Goal: Task Accomplishment & Management: Complete application form

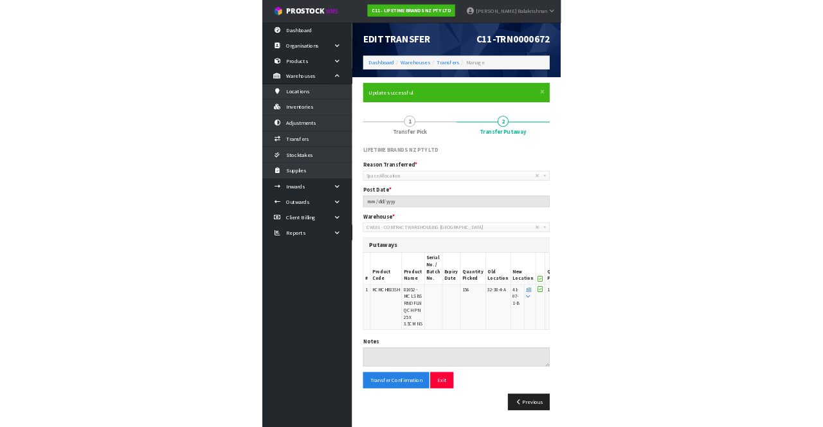
scroll to position [52, 0]
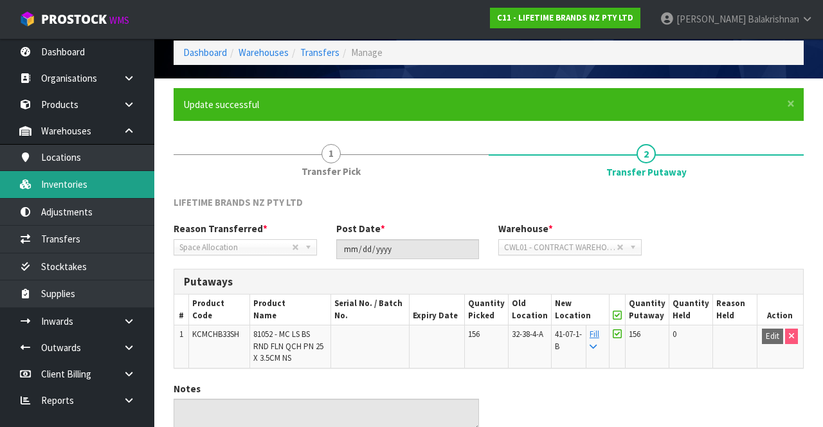
click at [76, 185] on link "Inventories" at bounding box center [77, 184] width 154 height 26
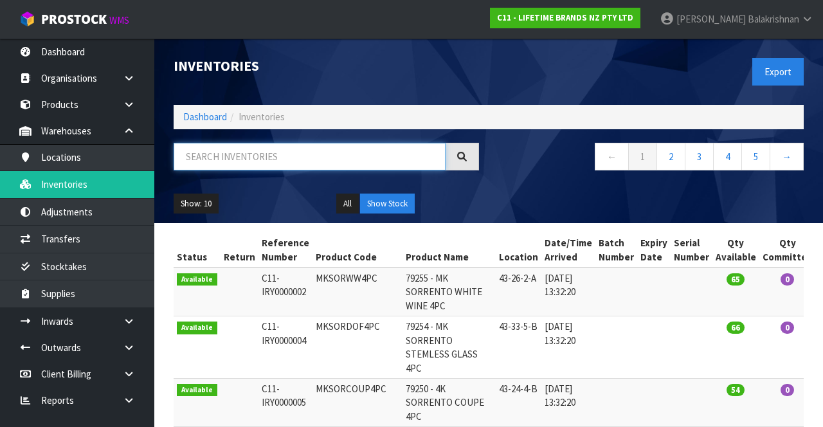
click at [311, 159] on input "text" at bounding box center [310, 157] width 272 height 28
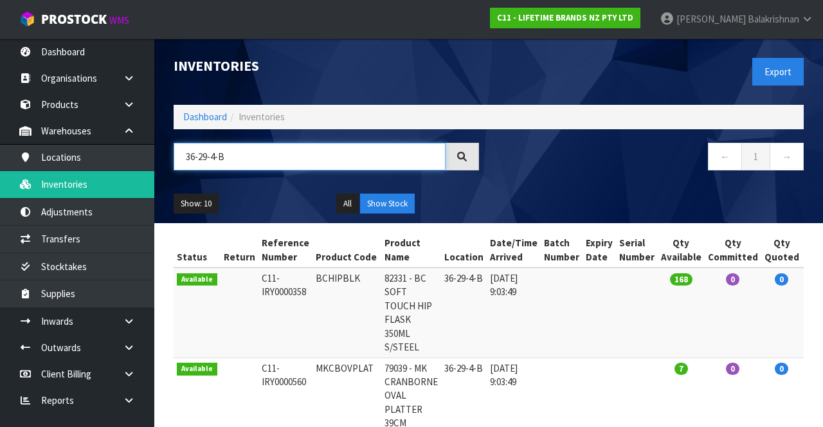
click at [231, 153] on input "36-29-4-B" at bounding box center [310, 157] width 272 height 28
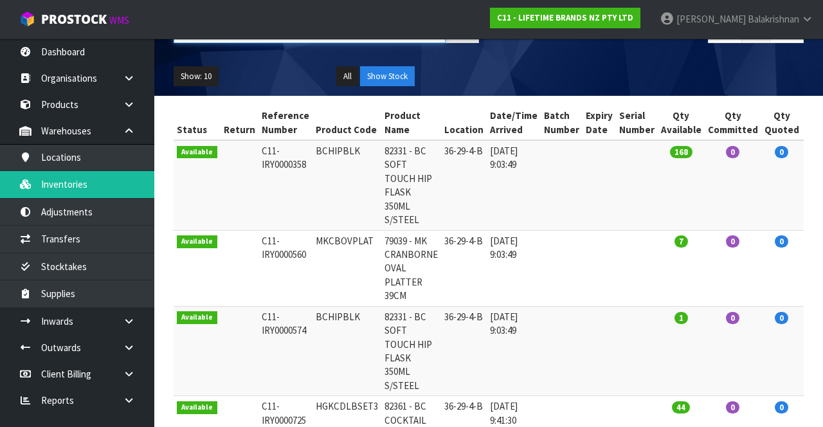
scroll to position [120, 0]
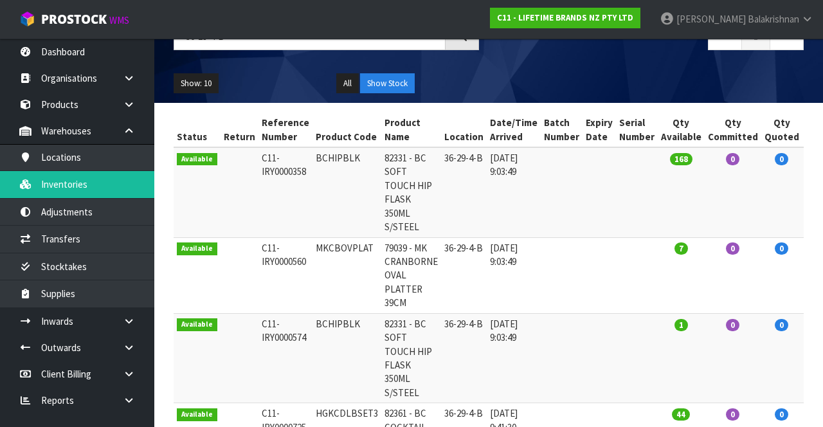
copy td "BCHIPBLK"
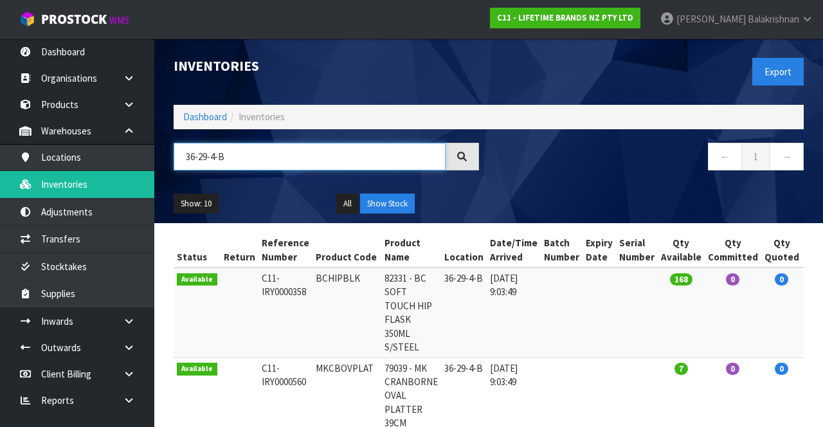
click at [219, 154] on input "36-29-4-B" at bounding box center [310, 157] width 272 height 28
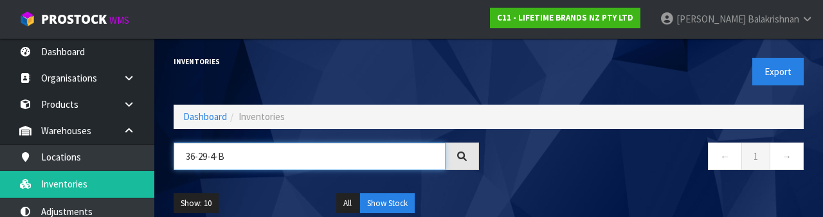
click at [243, 153] on input "36-29-4-B" at bounding box center [310, 157] width 272 height 28
type input "3"
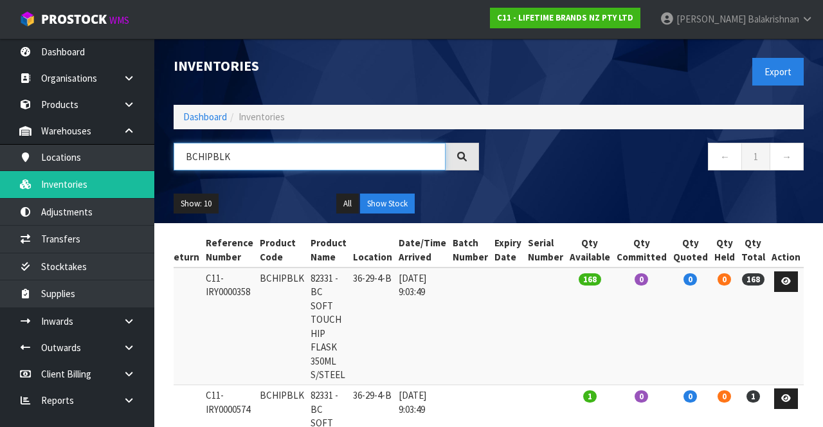
scroll to position [0, 28]
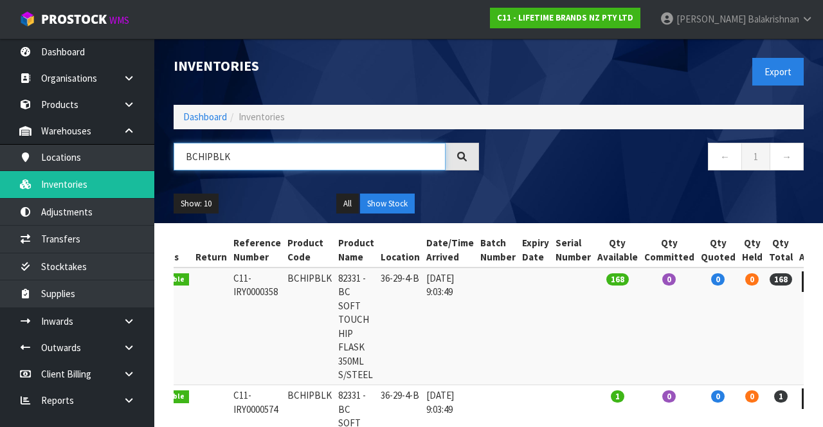
type input "BCHIPBLK"
click at [287, 268] on td "BCHIPBLK" at bounding box center [309, 327] width 51 height 118
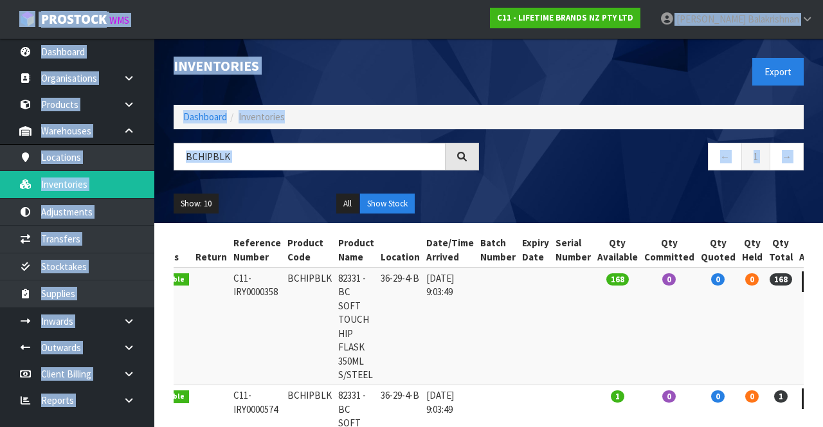
click at [311, 322] on td "BCHIPBLK" at bounding box center [309, 327] width 51 height 118
copy td "BCHIPBLK"
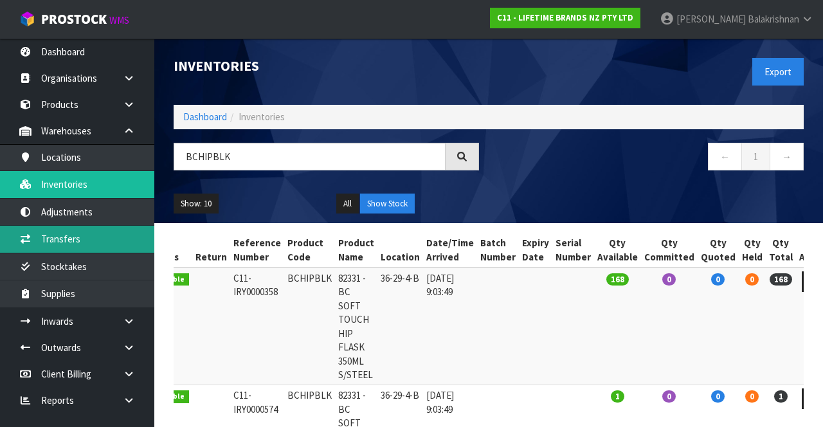
click at [100, 240] on link "Transfers" at bounding box center [77, 239] width 154 height 26
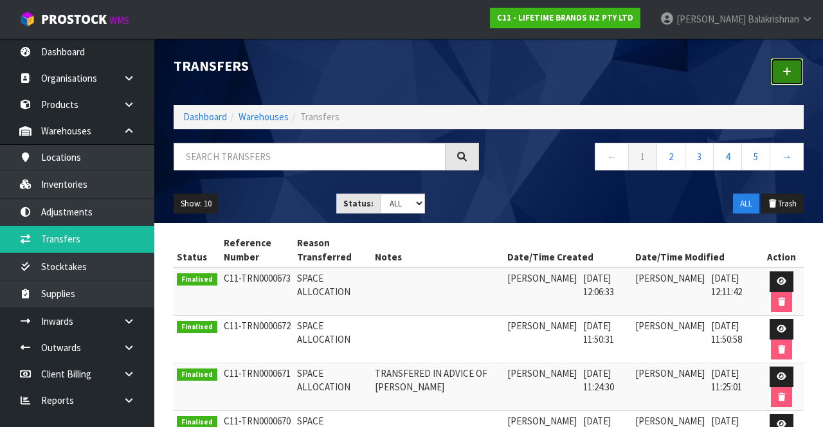
click at [791, 75] on icon at bounding box center [787, 72] width 9 height 10
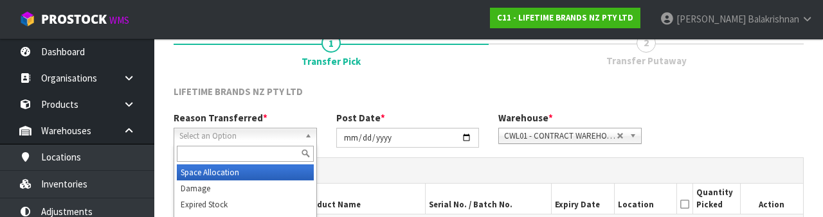
scroll to position [154, 0]
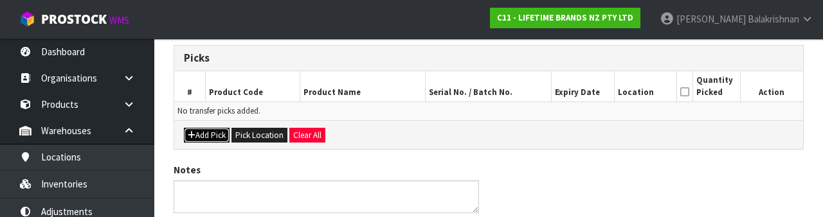
click at [206, 138] on button "Add Pick" at bounding box center [207, 135] width 46 height 15
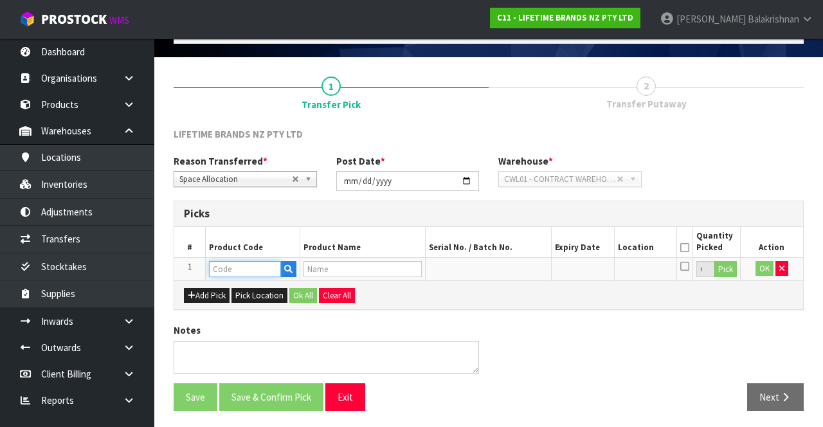
click at [253, 271] on input "text" at bounding box center [245, 269] width 72 height 16
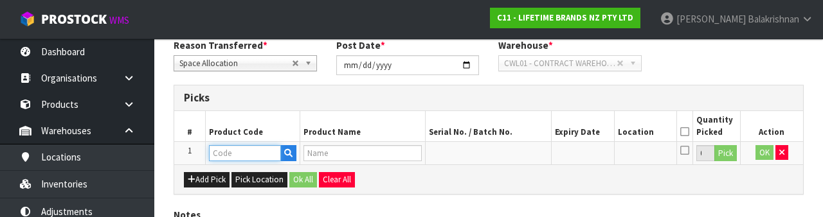
scroll to position [225, 0]
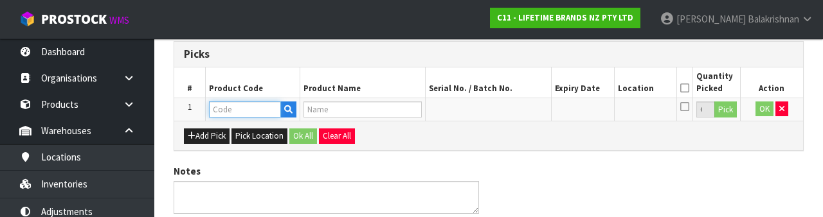
type input "BCHIPBLK"
type input "82331 - BC SOFT TOUCH HIP FLASK 350ML S/STEEL"
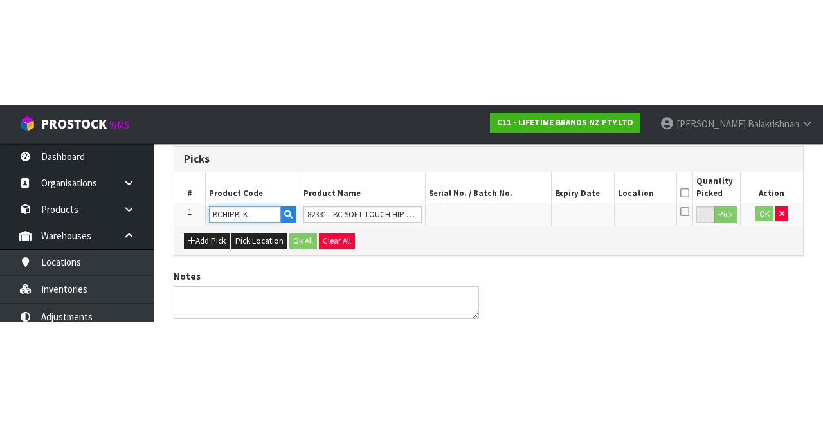
scroll to position [73, 0]
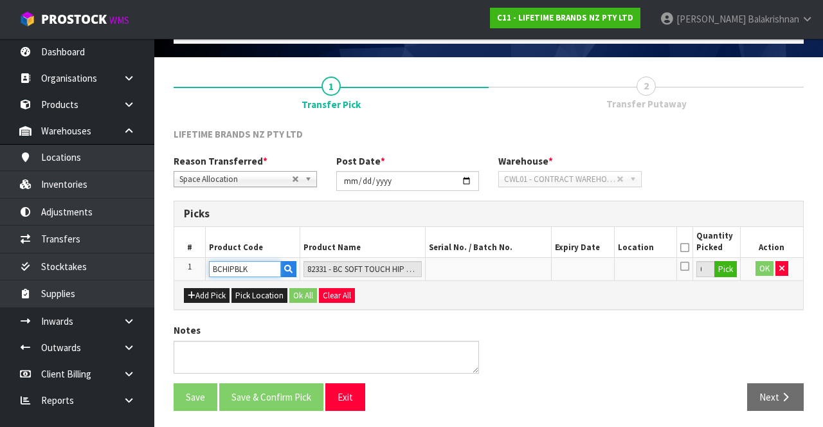
type input "BCHIPBLK"
click at [733, 262] on button "Pick" at bounding box center [725, 269] width 23 height 17
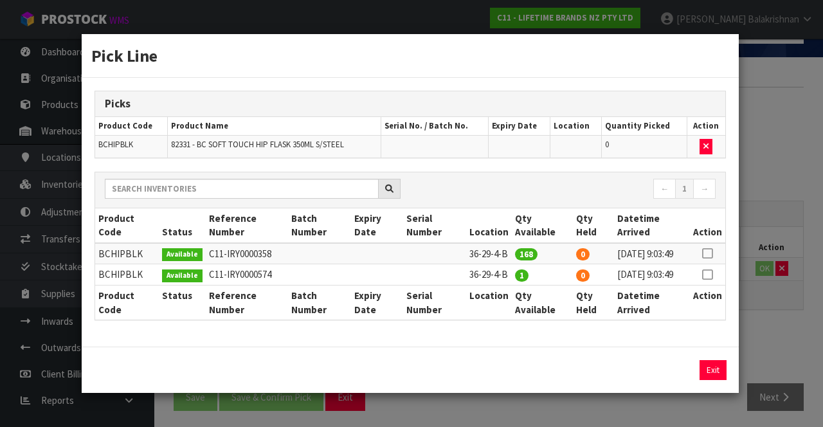
click at [709, 253] on icon at bounding box center [707, 253] width 10 height 1
click at [666, 380] on button "Assign Pick" at bounding box center [669, 370] width 53 height 20
type input "168"
click at [709, 275] on icon at bounding box center [707, 275] width 10 height 1
click at [674, 380] on button "Assign Pick" at bounding box center [669, 370] width 53 height 20
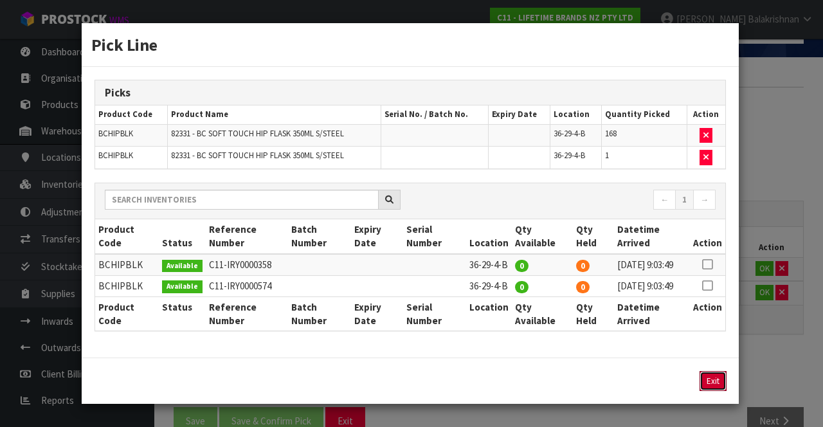
click at [711, 391] on button "Exit" at bounding box center [713, 381] width 27 height 20
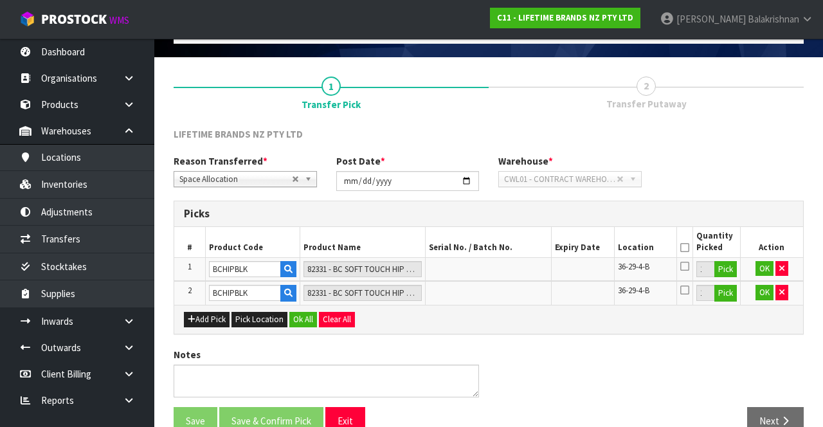
click at [684, 248] on icon at bounding box center [684, 248] width 9 height 1
click at [295, 313] on button "Ok All" at bounding box center [303, 319] width 28 height 15
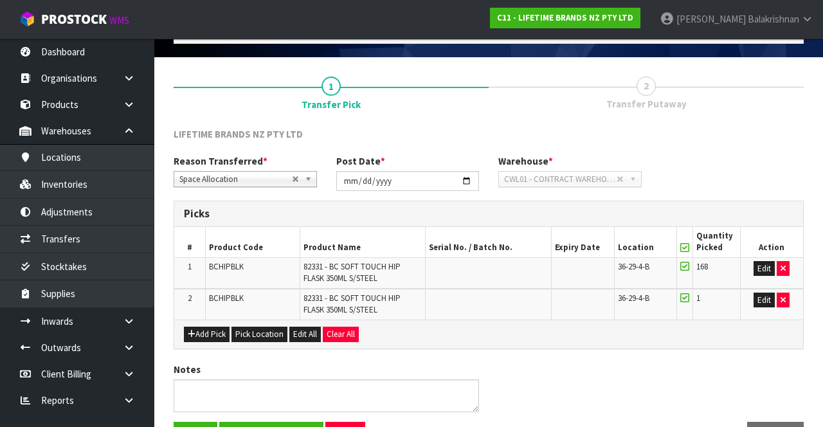
scroll to position [113, 0]
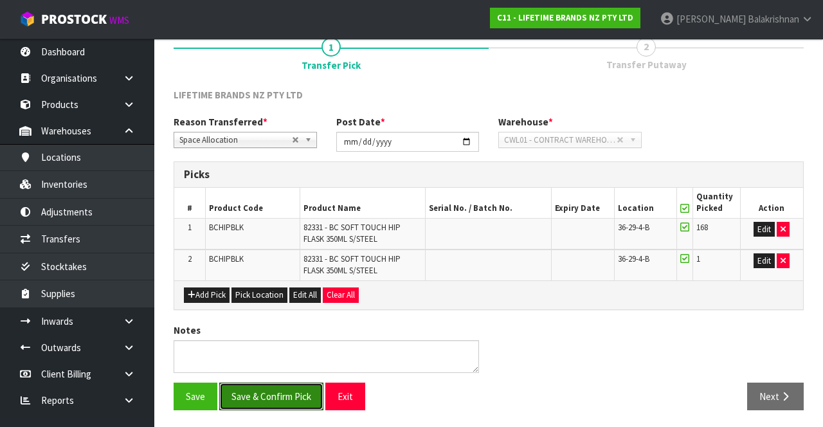
click at [286, 403] on button "Save & Confirm Pick" at bounding box center [271, 397] width 104 height 28
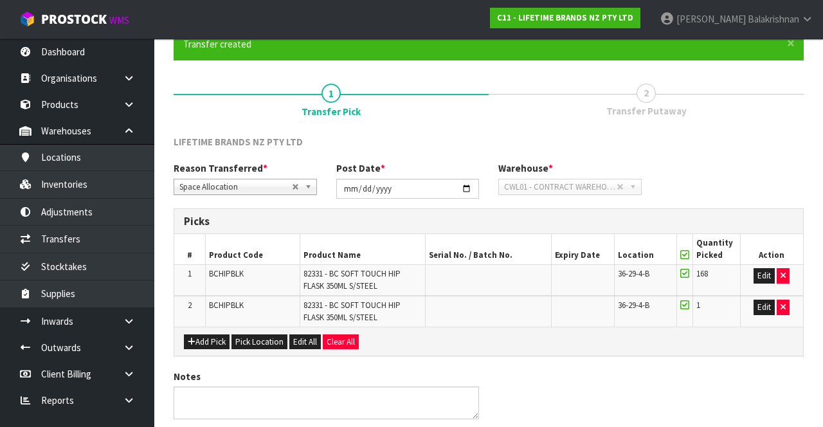
scroll to position [0, 0]
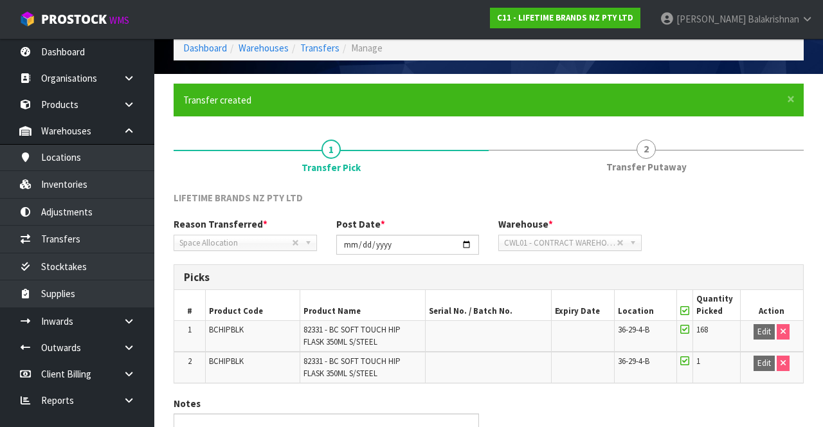
scroll to position [131, 0]
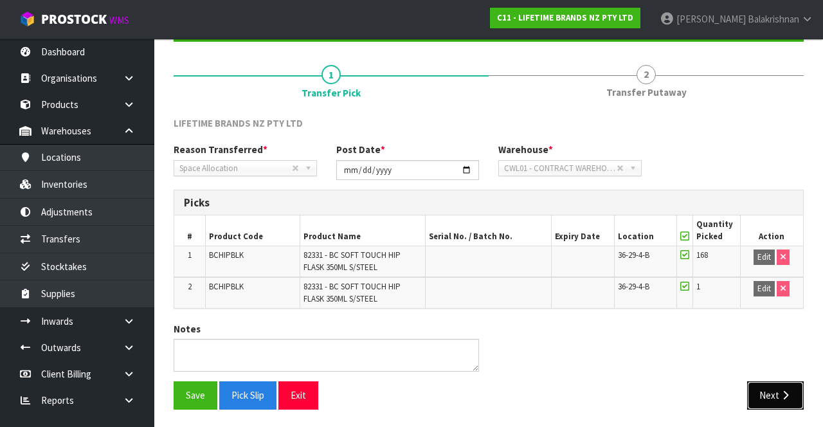
click at [781, 406] on button "Next" at bounding box center [775, 395] width 57 height 28
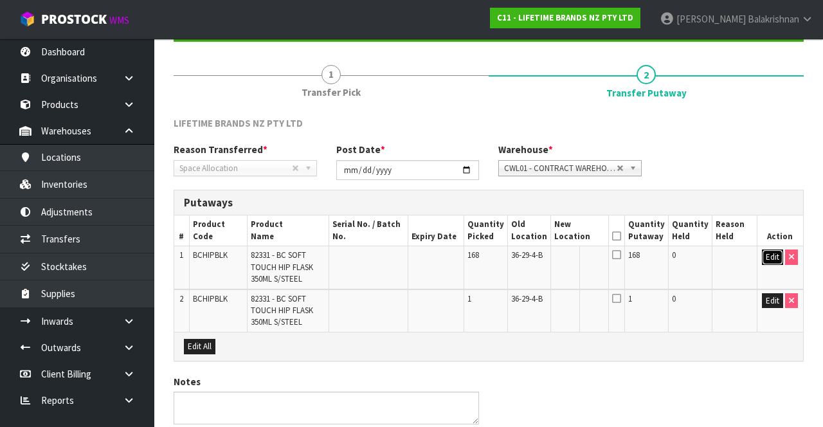
click at [769, 255] on button "Edit" at bounding box center [772, 256] width 21 height 15
click at [578, 249] on input "text" at bounding box center [572, 257] width 36 height 16
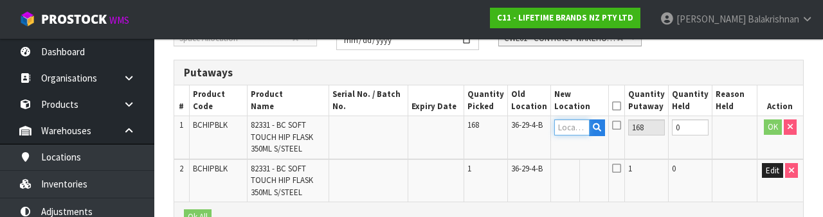
scroll to position [271, 0]
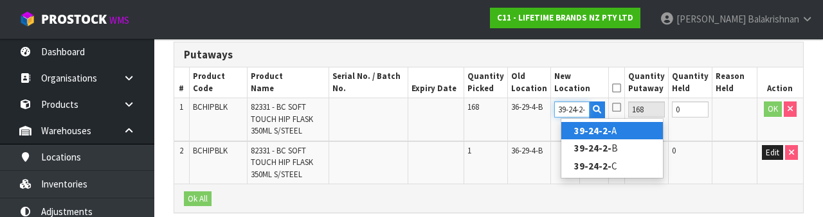
type input "39-24-2-C"
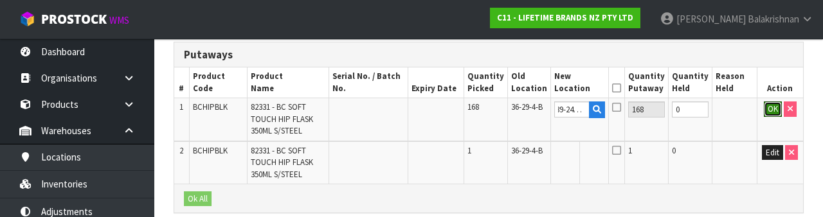
click at [765, 107] on button "OK" at bounding box center [773, 109] width 18 height 15
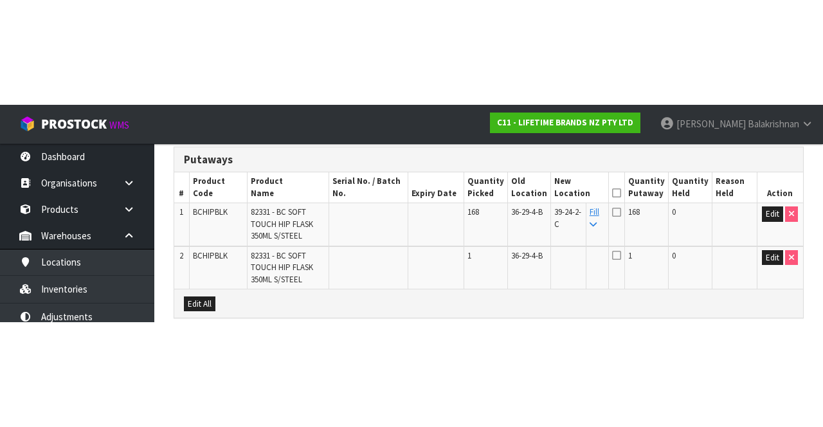
scroll to position [183, 0]
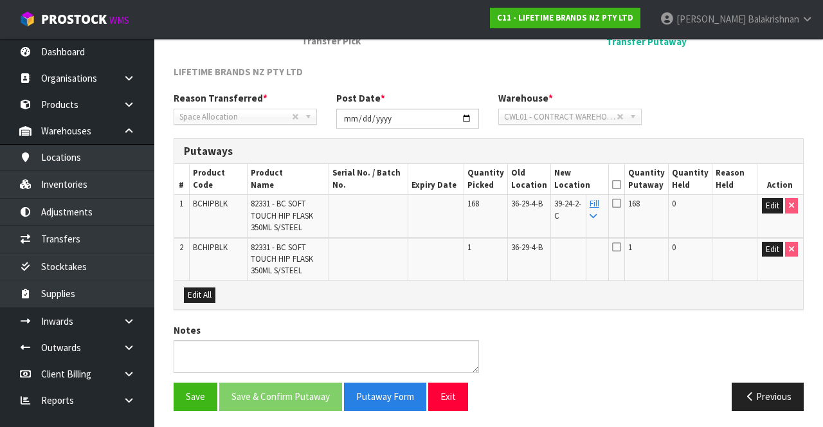
click at [597, 212] on icon at bounding box center [593, 216] width 7 height 8
click at [621, 185] on icon at bounding box center [616, 185] width 9 height 1
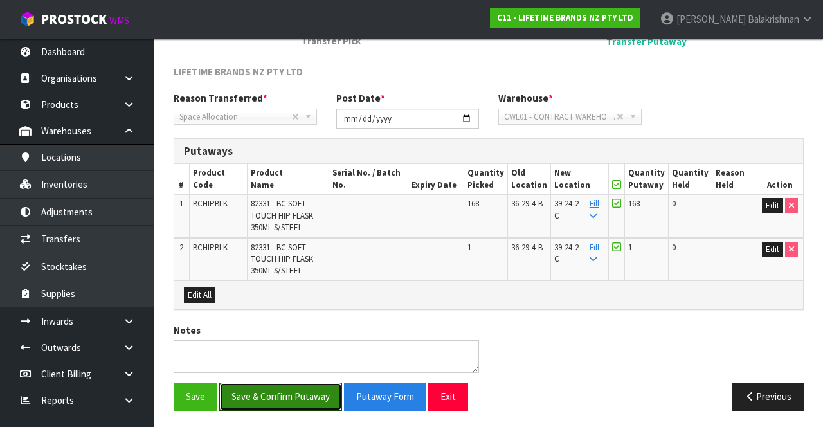
click at [297, 401] on button "Save & Confirm Putaway" at bounding box center [280, 397] width 123 height 28
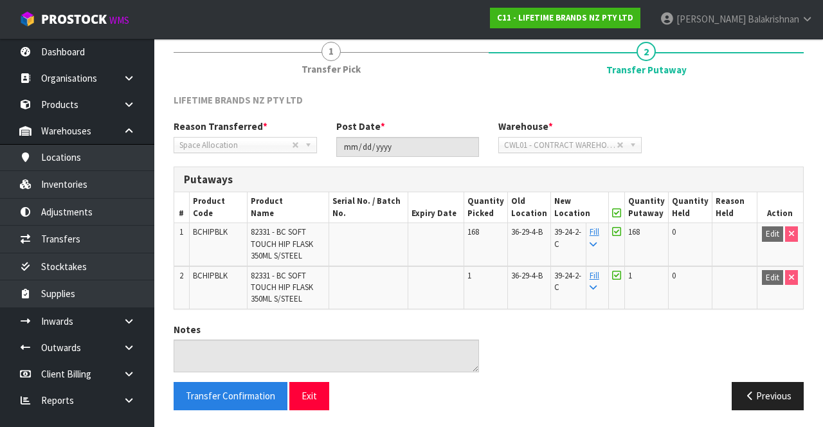
scroll to position [0, 0]
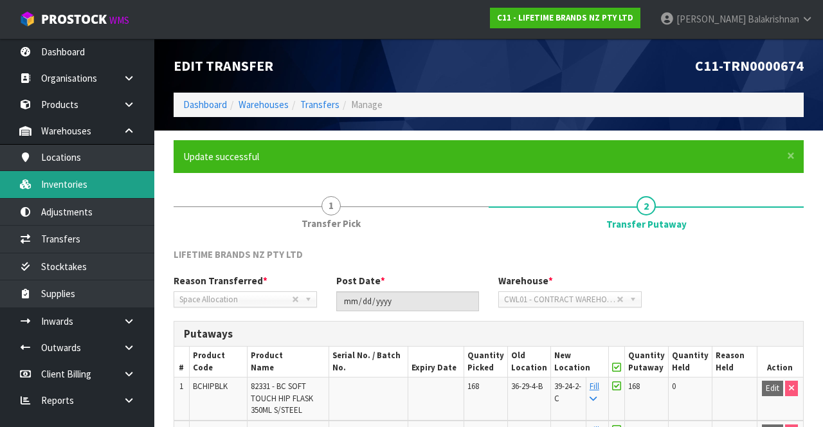
click at [54, 190] on link "Inventories" at bounding box center [77, 184] width 154 height 26
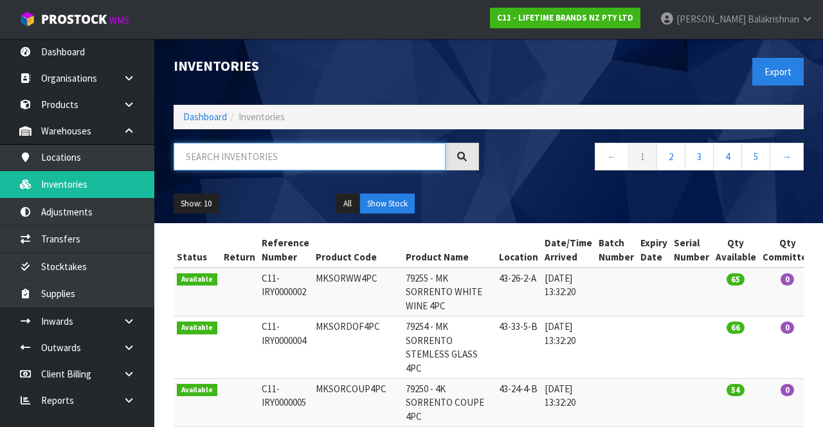
click at [194, 161] on input "text" at bounding box center [310, 157] width 272 height 28
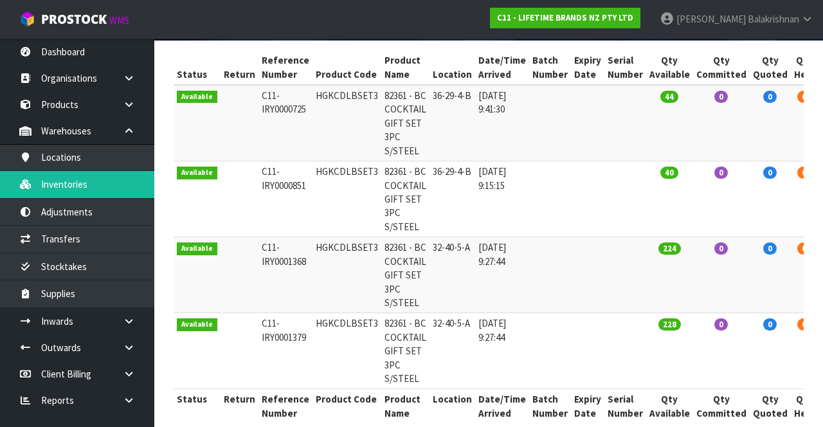
scroll to position [138, 0]
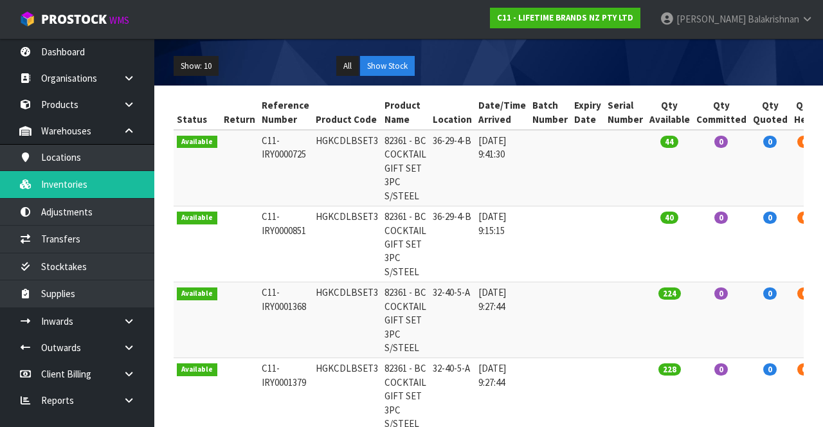
type input "HGKCDLBSET3"
copy td "HGKCDLBSET3"
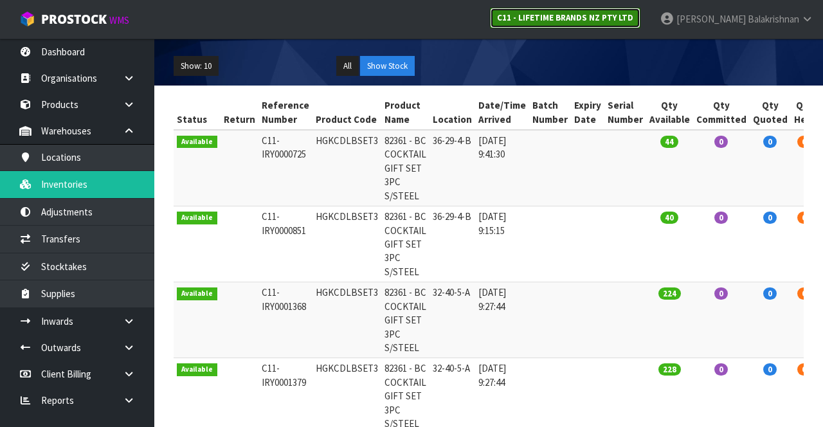
click at [591, 15] on strong "C11 - LIFETIME BRANDS NZ PTY LTD" at bounding box center [565, 17] width 136 height 11
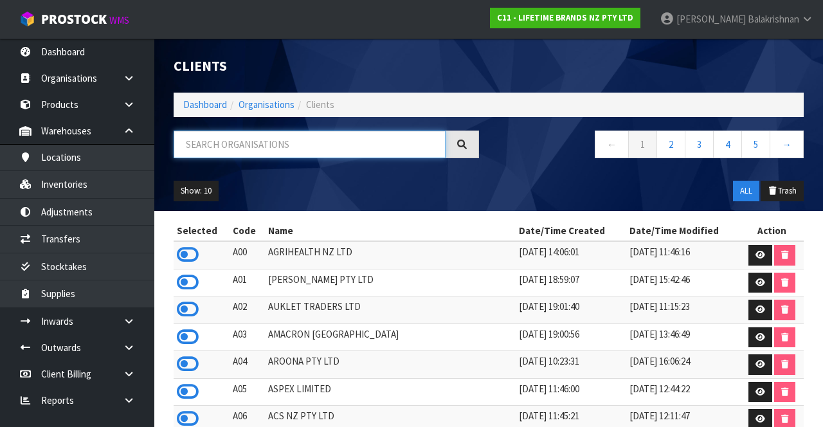
click at [235, 139] on input "text" at bounding box center [310, 145] width 272 height 28
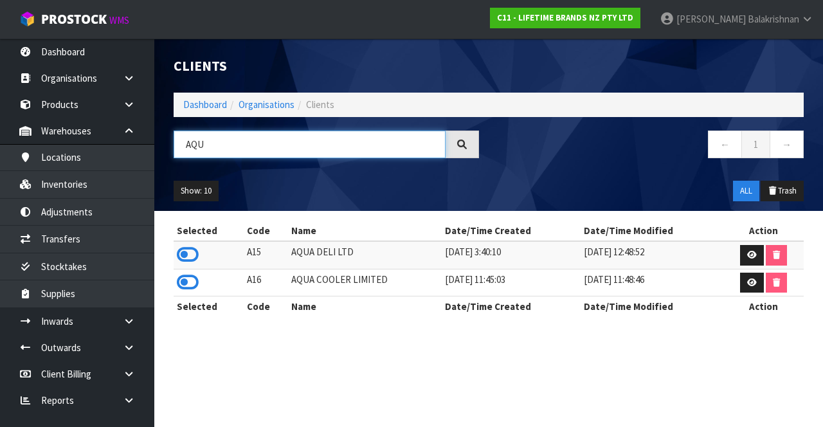
type input "AQU"
click at [189, 282] on icon at bounding box center [188, 282] width 22 height 19
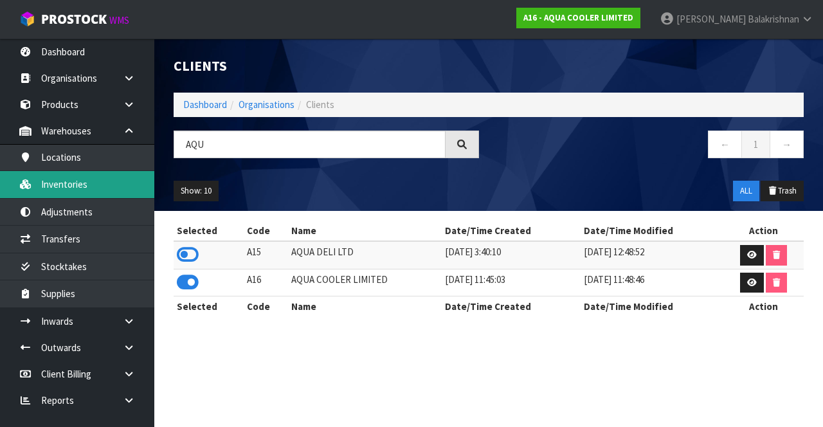
click at [50, 186] on link "Inventories" at bounding box center [77, 184] width 154 height 26
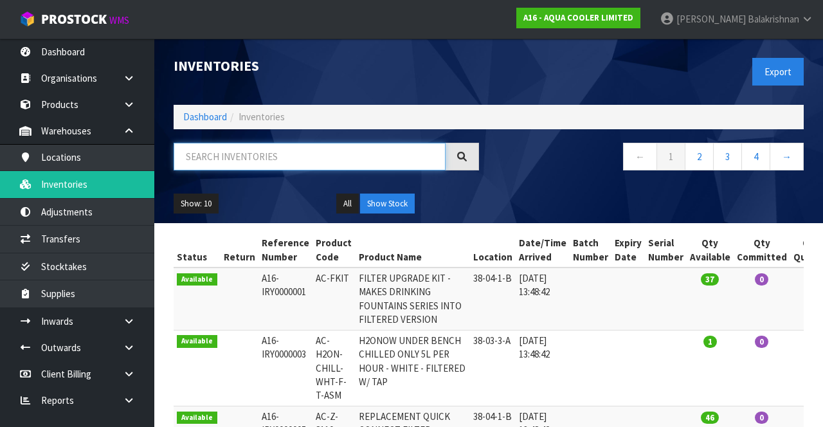
click at [201, 161] on input "text" at bounding box center [310, 157] width 272 height 28
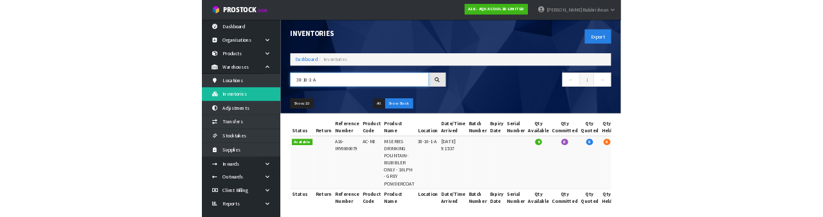
scroll to position [0, 42]
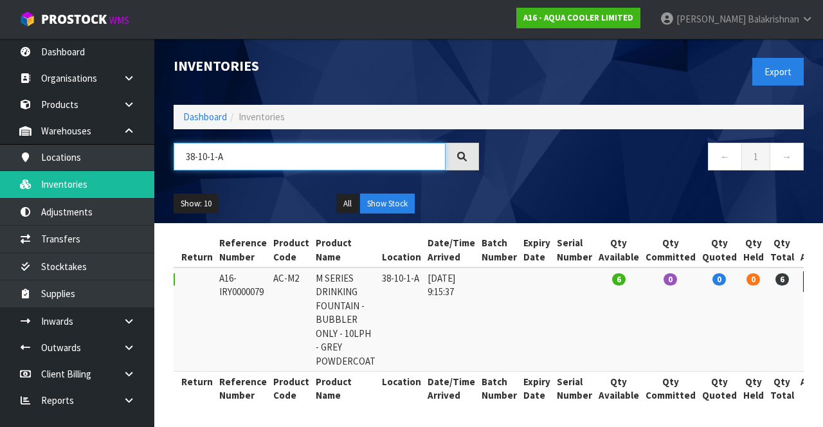
type input "38-10-1-A"
click at [262, 337] on td "A16-IRY0000079" at bounding box center [243, 320] width 54 height 104
copy td "AC-M2"
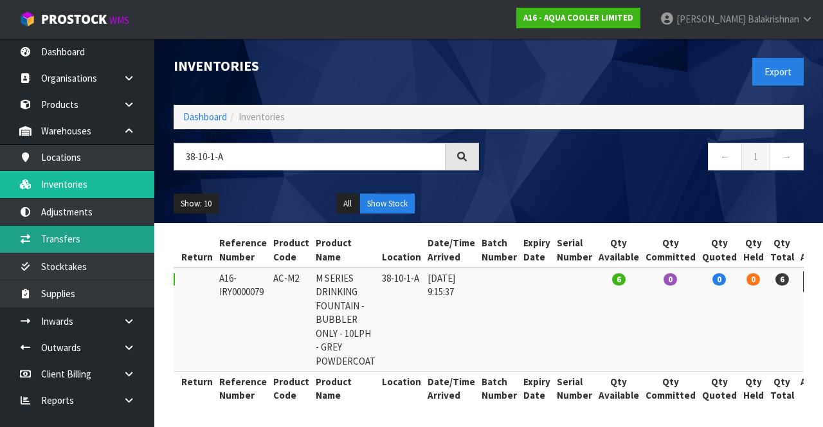
click at [36, 239] on link "Transfers" at bounding box center [77, 239] width 154 height 26
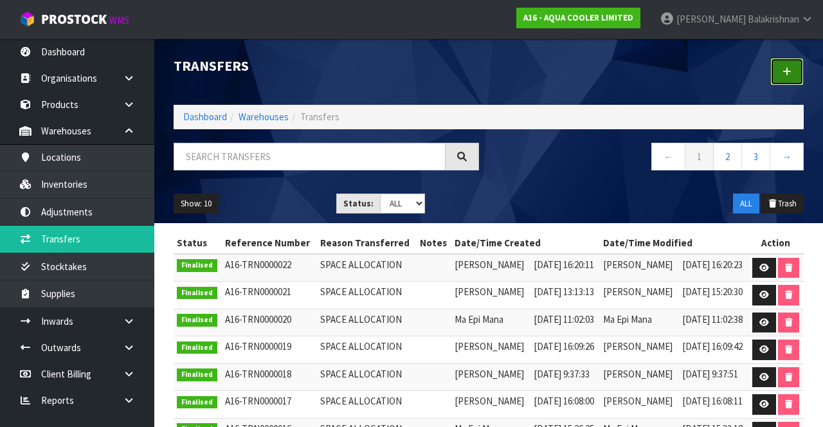
click at [788, 74] on icon at bounding box center [787, 72] width 9 height 10
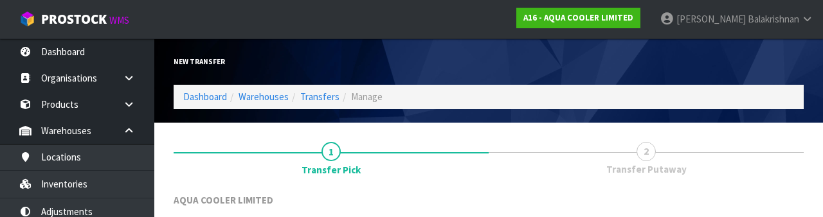
scroll to position [154, 0]
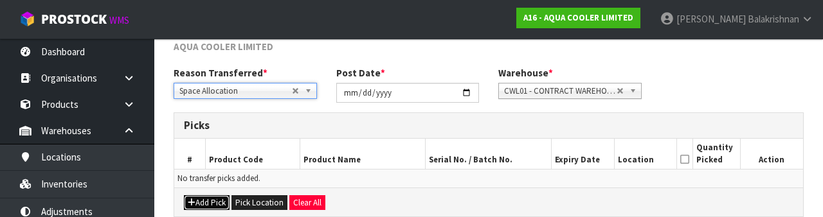
click at [203, 207] on button "Add Pick" at bounding box center [207, 202] width 46 height 15
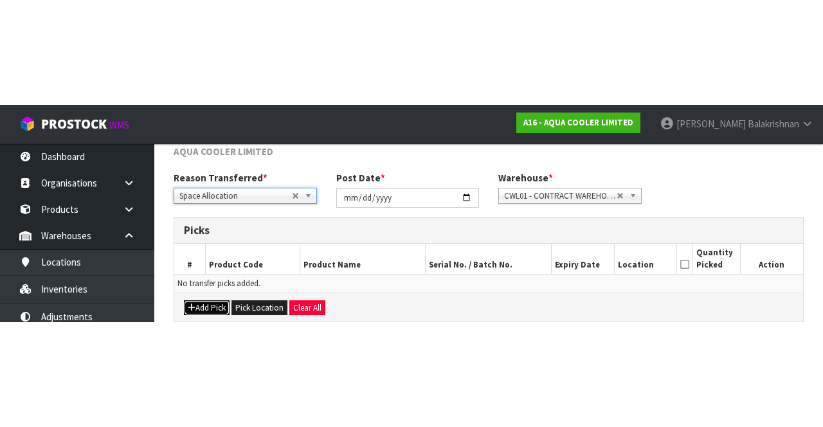
scroll to position [73, 0]
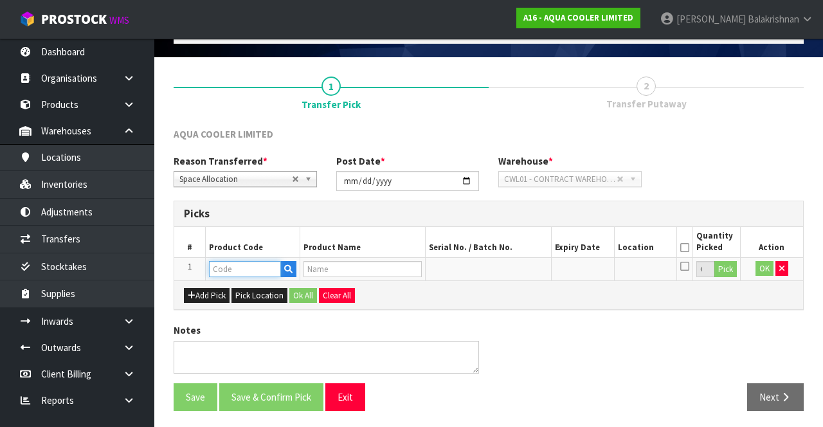
click at [222, 265] on input "text" at bounding box center [245, 269] width 72 height 16
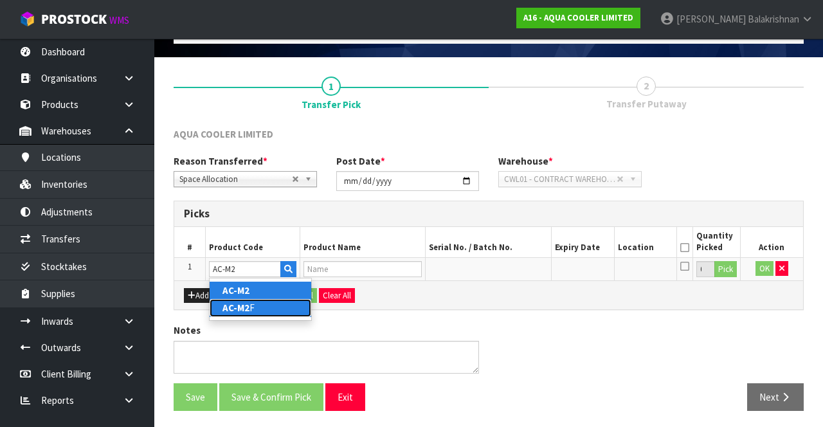
click at [226, 299] on link "AC-M2 F" at bounding box center [261, 307] width 102 height 17
type input "AC-M2F"
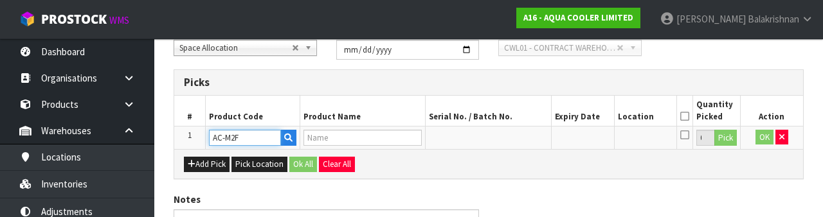
type input "M SERIES DRINKING FOUNTAIN - BUBBLER ONLY - 10LPH - GREY POWDERCOAT - FILTERED"
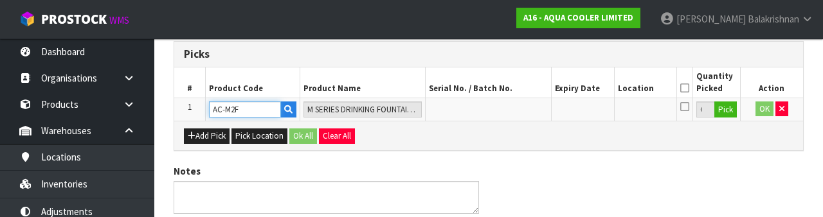
click at [240, 112] on input "AC-M2F" at bounding box center [245, 110] width 72 height 16
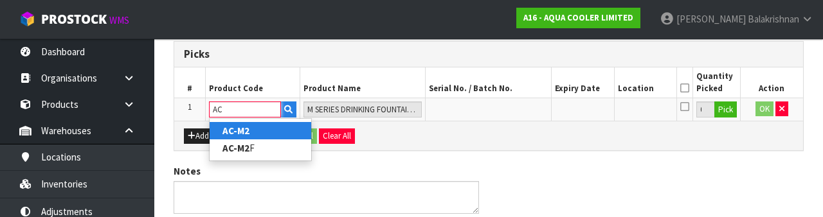
type input "A"
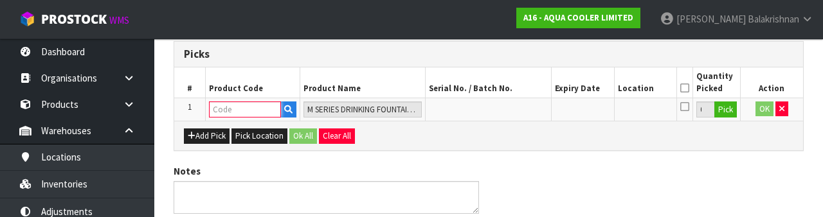
paste input "AC-M2"
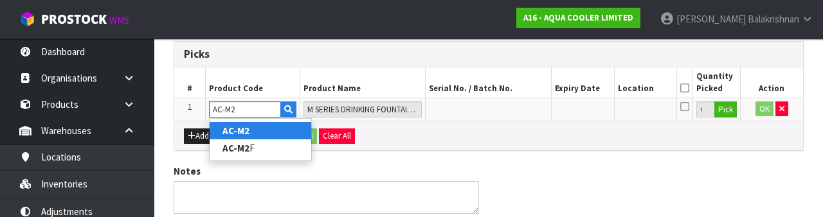
click at [225, 132] on strong "AC-M2" at bounding box center [235, 131] width 27 height 12
type input "AC-M2"
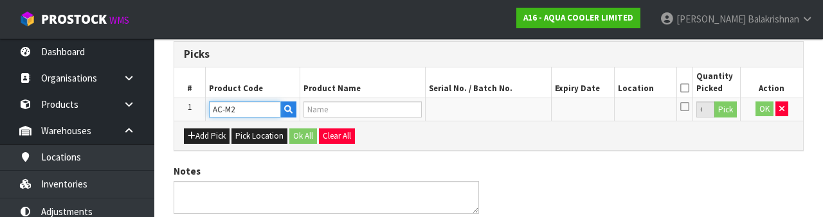
type input "M SERIES DRINKING FOUNTAIN - BUBBLER ONLY - 10LPH - GREY POWDERCOAT"
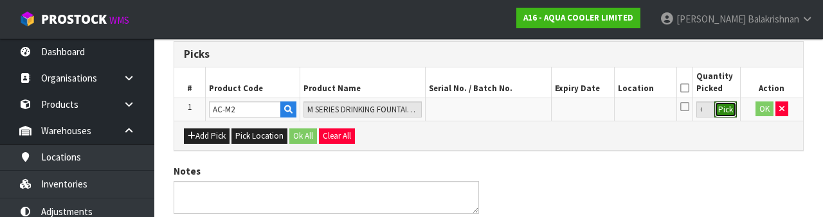
click at [736, 114] on button "Pick" at bounding box center [725, 110] width 23 height 17
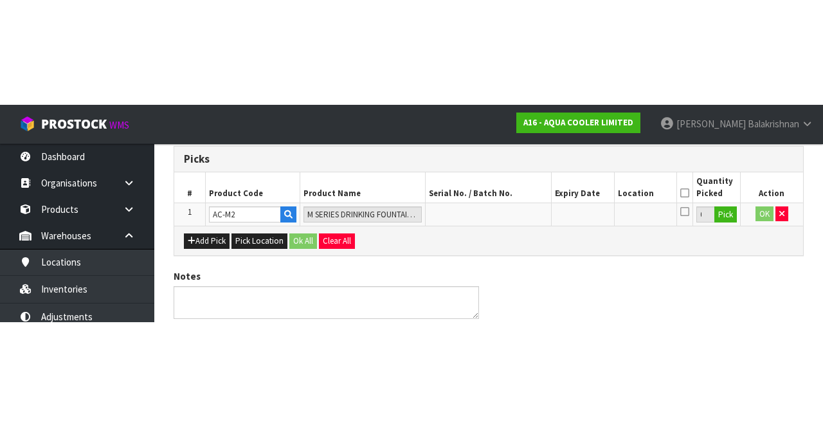
scroll to position [73, 0]
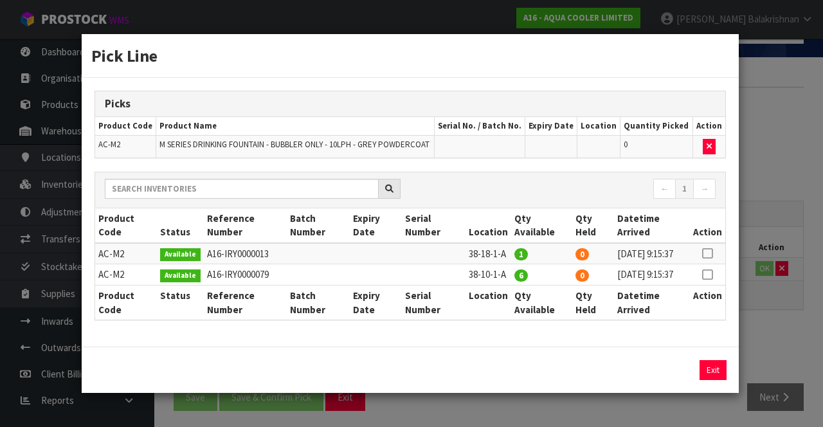
click at [711, 275] on icon at bounding box center [707, 275] width 10 height 1
click at [675, 380] on button "Assign Pick" at bounding box center [669, 370] width 53 height 20
type input "6"
click at [716, 380] on button "Exit" at bounding box center [713, 370] width 27 height 20
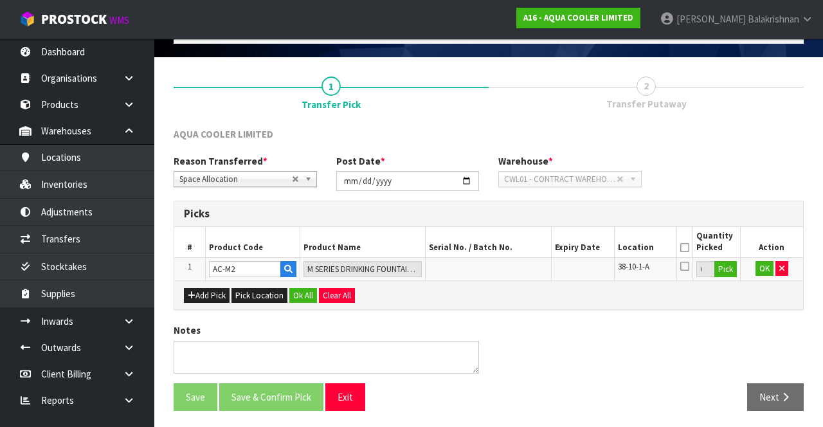
click at [685, 248] on icon at bounding box center [684, 248] width 9 height 1
click at [296, 295] on button "Ok All" at bounding box center [303, 295] width 28 height 15
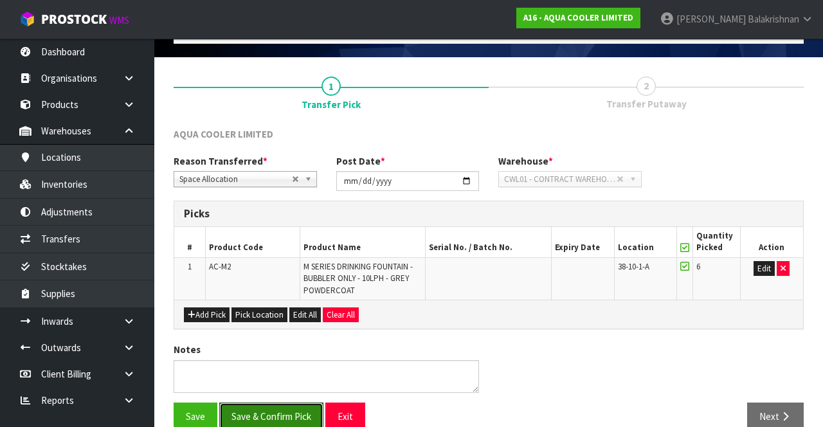
click at [261, 405] on button "Save & Confirm Pick" at bounding box center [271, 417] width 104 height 28
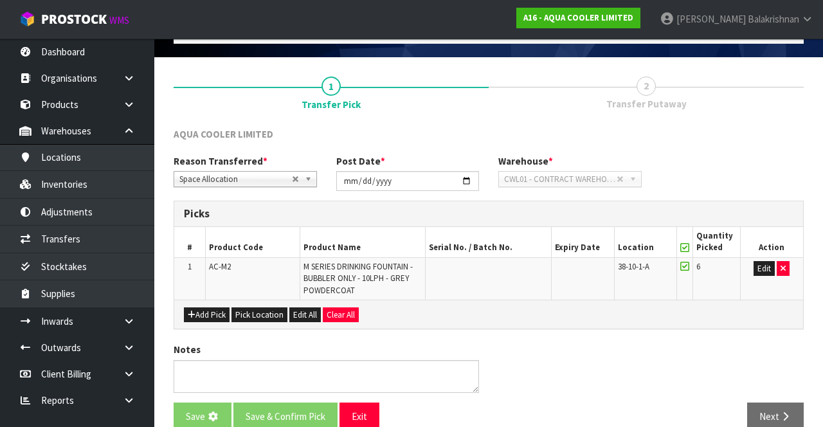
scroll to position [0, 0]
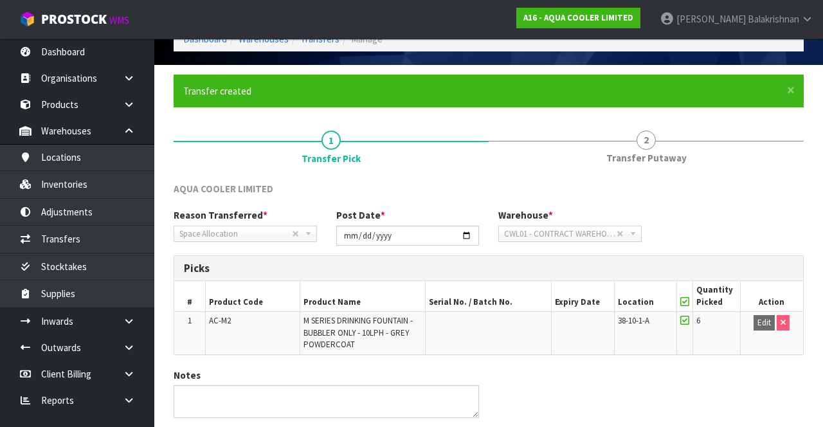
scroll to position [111, 0]
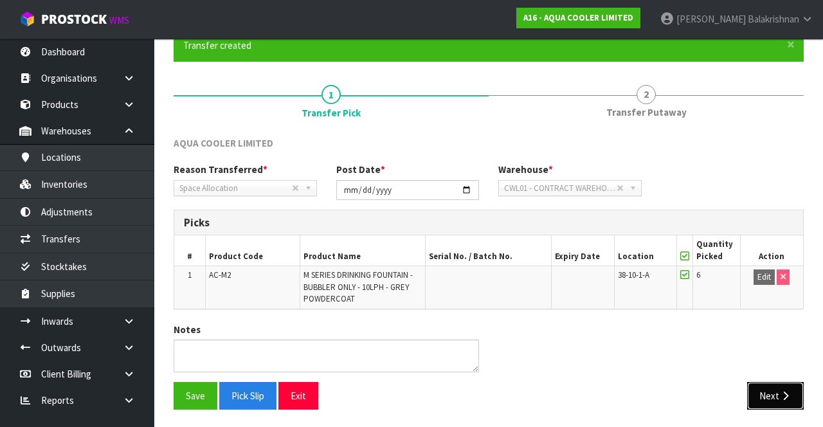
click at [783, 387] on button "Next" at bounding box center [775, 396] width 57 height 28
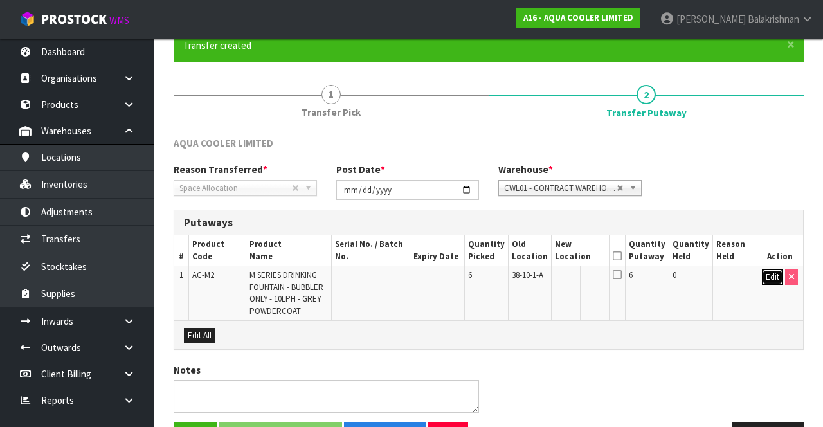
click at [768, 280] on button "Edit" at bounding box center [772, 276] width 21 height 15
click at [601, 274] on button "button" at bounding box center [598, 277] width 16 height 17
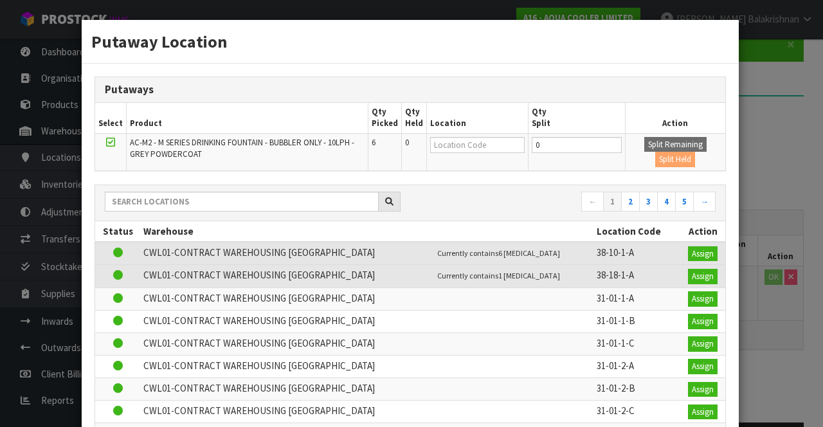
click at [771, 344] on div "Putaway Location Putaways Select Product Qty Picked Qty Held Location Qty Split…" at bounding box center [411, 213] width 823 height 427
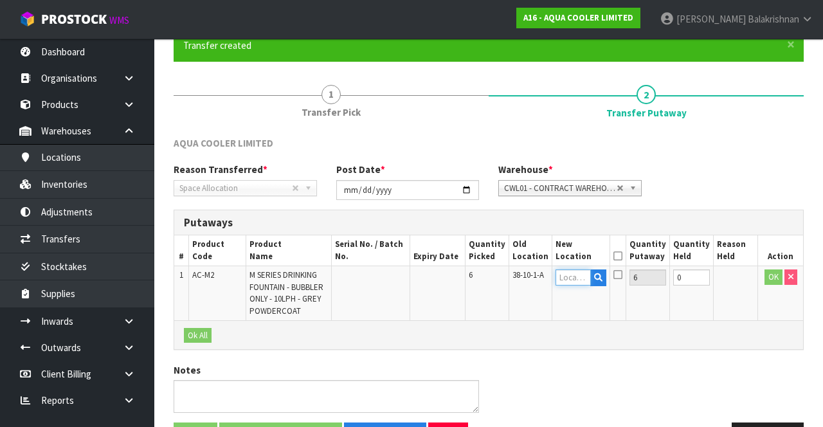
click at [585, 278] on input "text" at bounding box center [573, 277] width 35 height 16
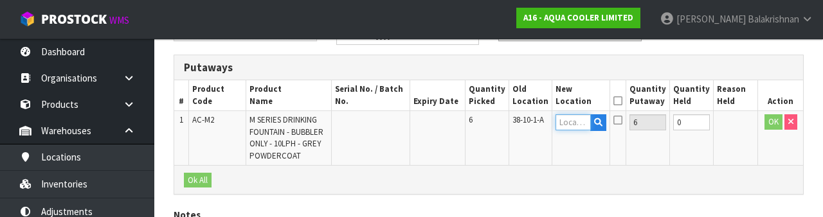
scroll to position [271, 0]
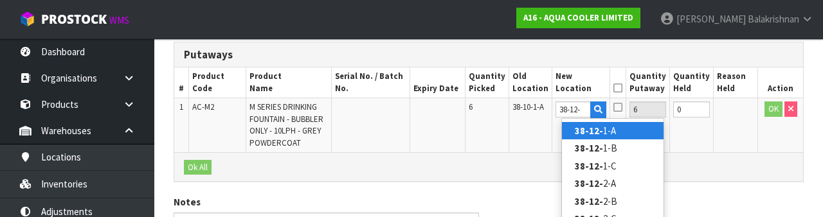
click at [649, 135] on link "38-12- 1-A" at bounding box center [613, 130] width 102 height 17
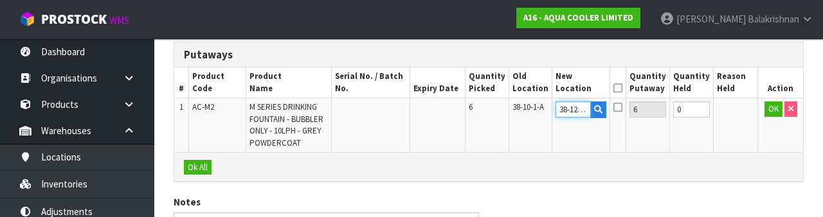
click at [591, 111] on input "38-12-1-A" at bounding box center [573, 110] width 35 height 16
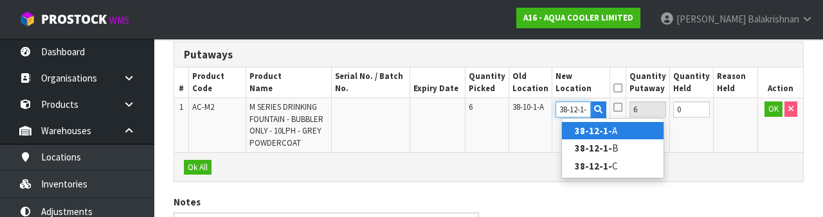
type input "38-12-1-B"
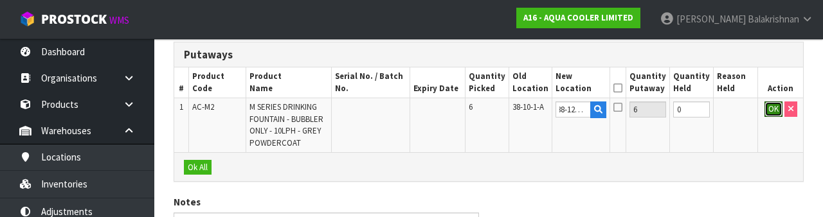
click at [765, 108] on button "OK" at bounding box center [774, 109] width 18 height 15
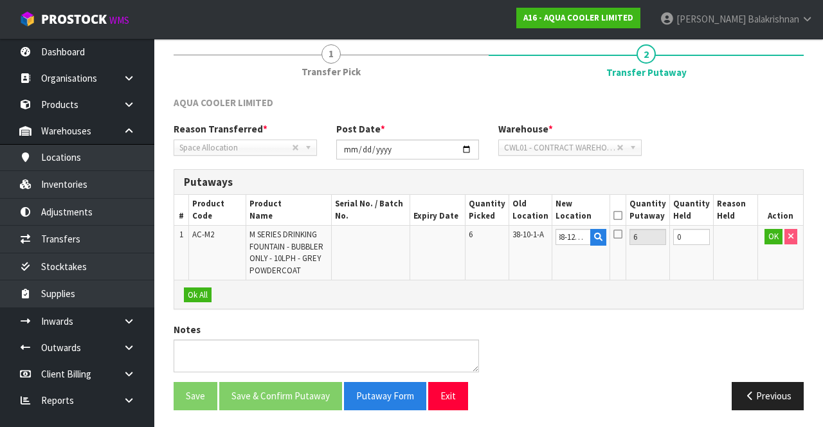
scroll to position [0, 0]
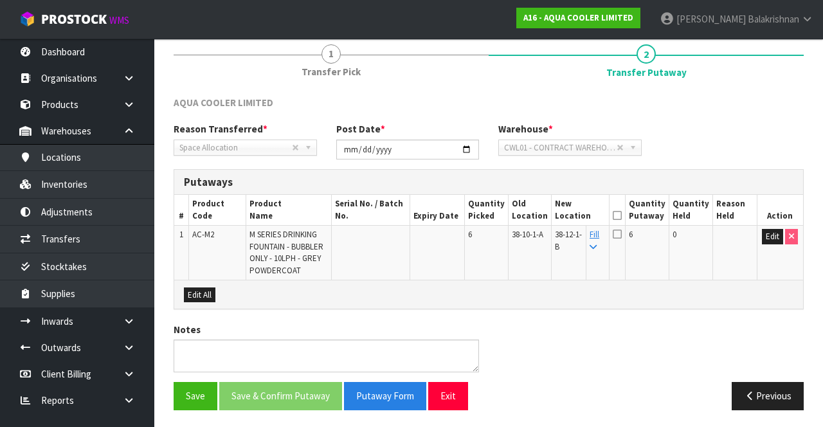
click at [622, 215] on icon at bounding box center [617, 215] width 9 height 1
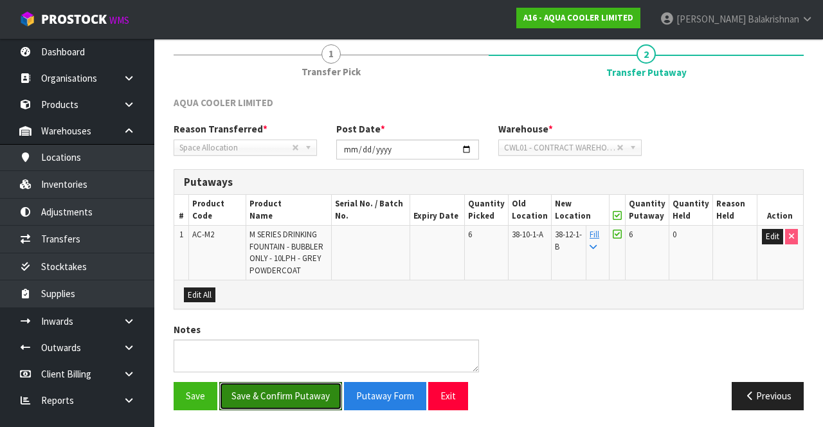
click at [240, 388] on button "Save & Confirm Putaway" at bounding box center [280, 396] width 123 height 28
